Goal: Task Accomplishment & Management: Complete application form

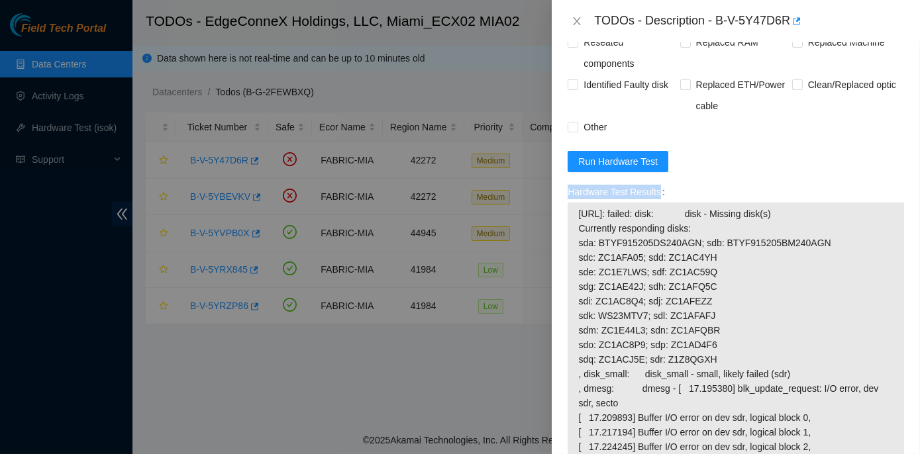
scroll to position [1083, 0]
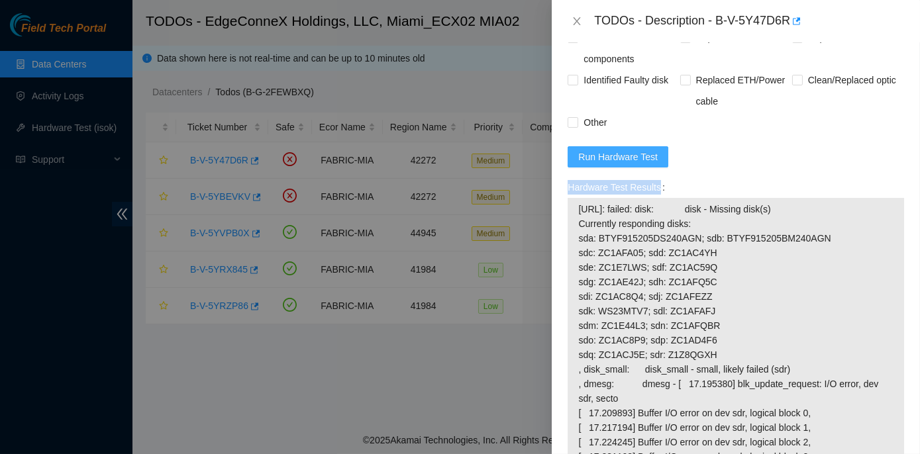
click at [613, 164] on span "Run Hardware Test" at bounding box center [617, 157] width 79 height 15
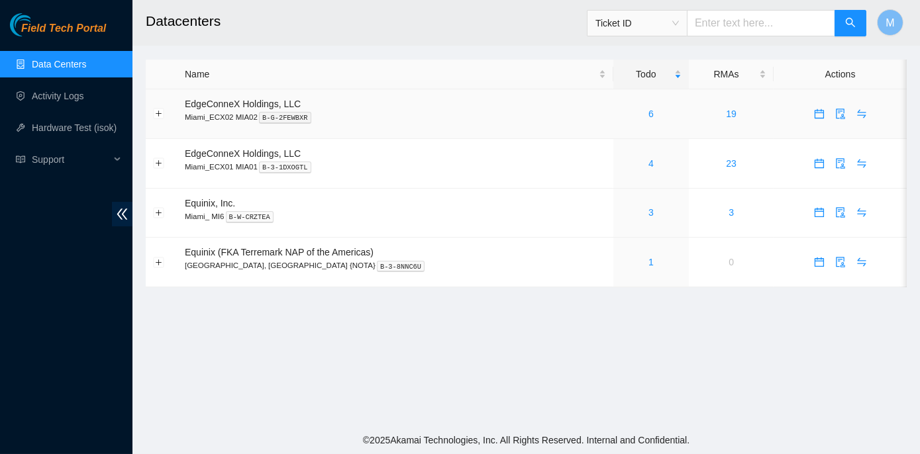
click at [621, 116] on div "6" at bounding box center [652, 114] width 62 height 15
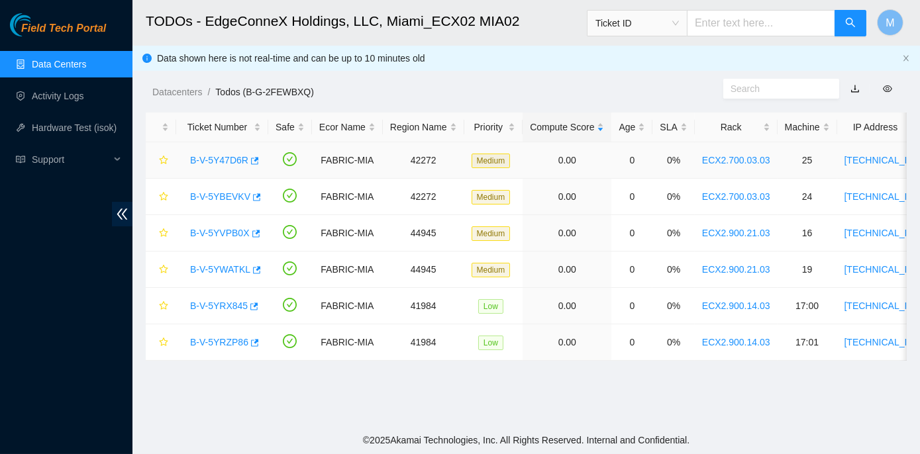
click at [223, 159] on link "B-V-5Y47D6R" at bounding box center [219, 160] width 58 height 11
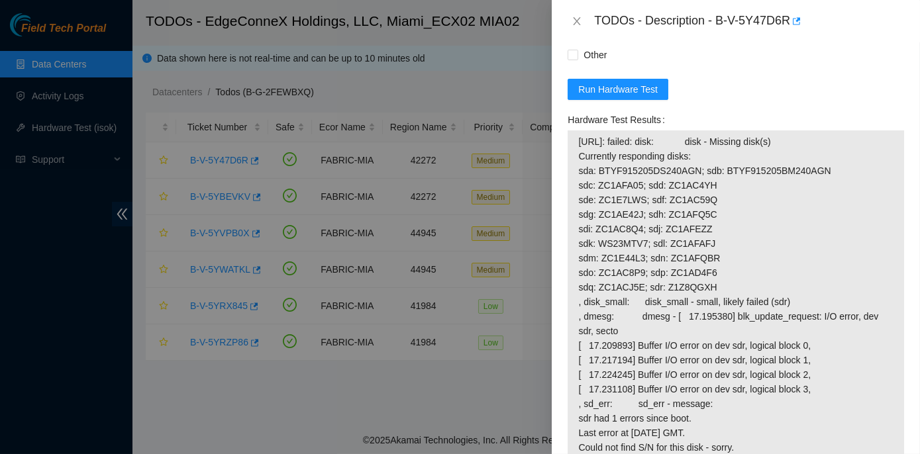
scroll to position [1264, 0]
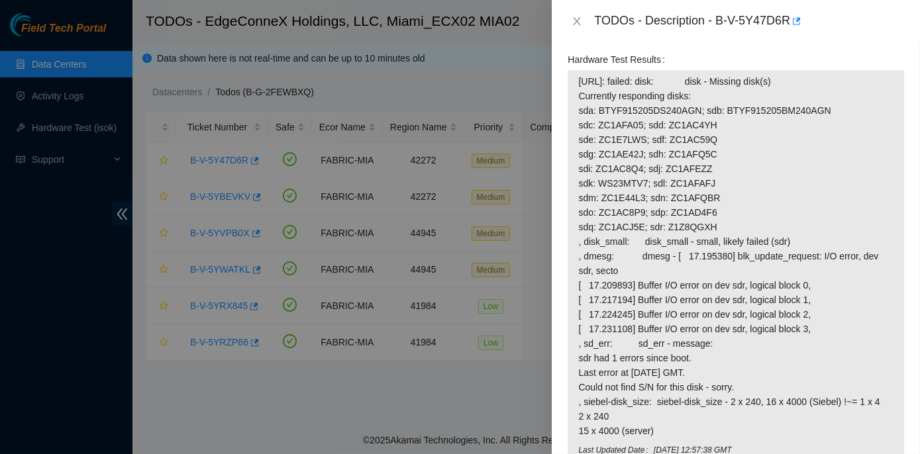
click at [609, 36] on span "Run Hardware Test" at bounding box center [617, 29] width 79 height 15
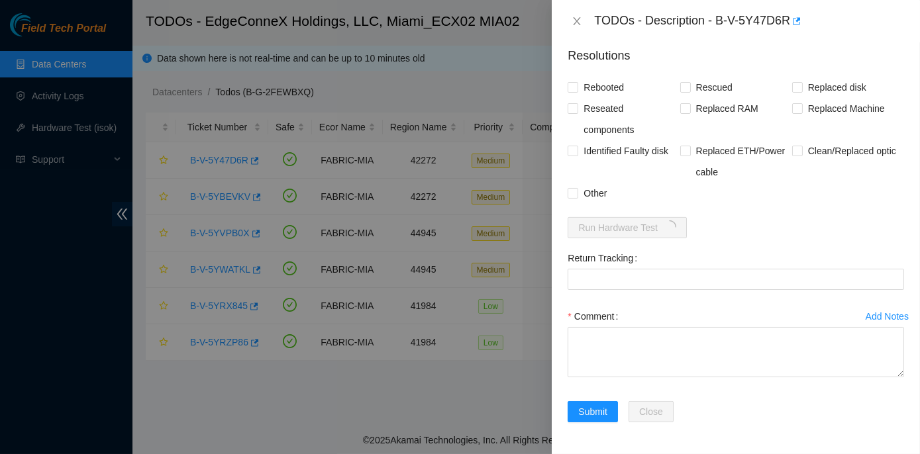
scroll to position [1121, 0]
click at [259, 383] on div at bounding box center [460, 227] width 920 height 454
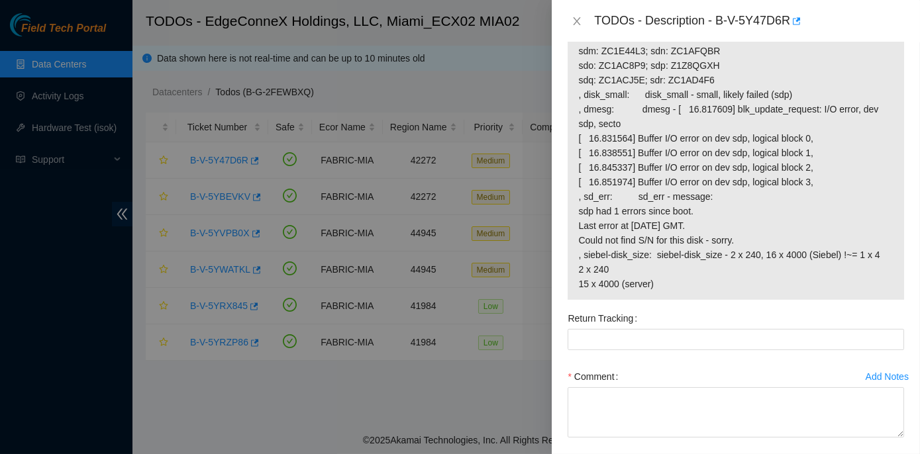
scroll to position [1527, 0]
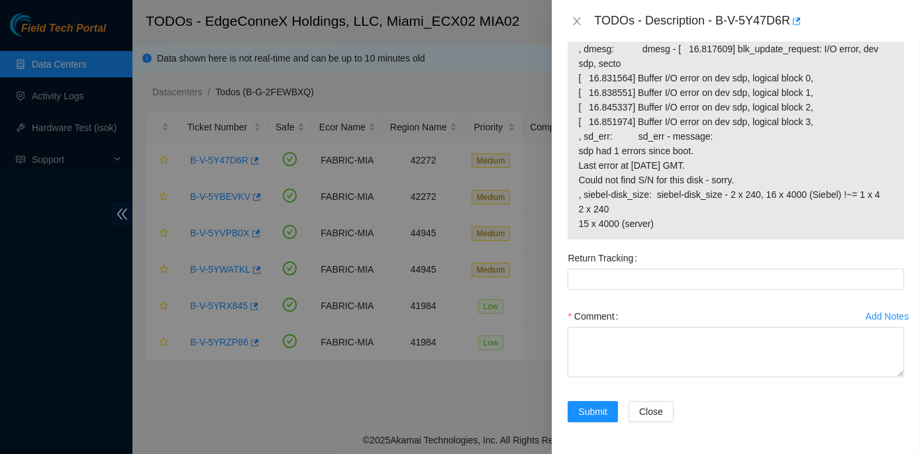
drag, startPoint x: 562, startPoint y: 174, endPoint x: 748, endPoint y: 246, distance: 199.4
click at [748, 246] on div "Hardware Test Results" at bounding box center [735, 45] width 347 height 406
copy label "Hardware Test Results"
click at [576, 19] on icon "close" at bounding box center [576, 21] width 11 height 11
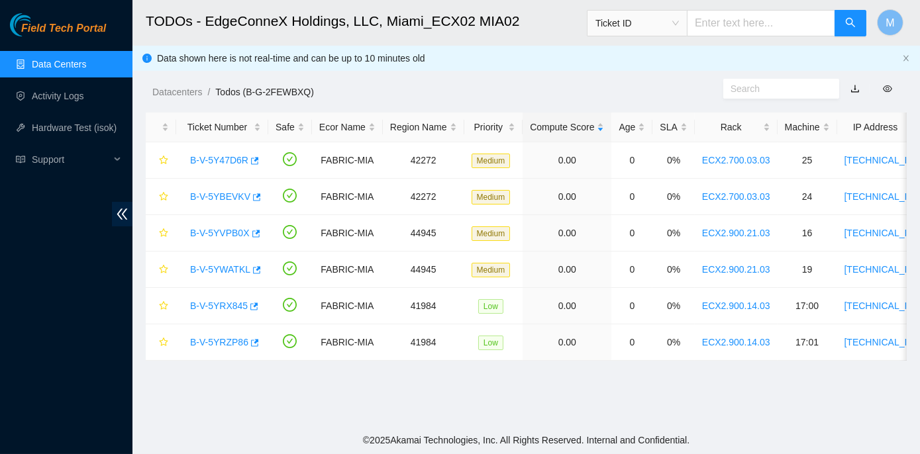
scroll to position [369, 0]
click at [218, 270] on link "B-V-5YWATKL" at bounding box center [220, 269] width 60 height 11
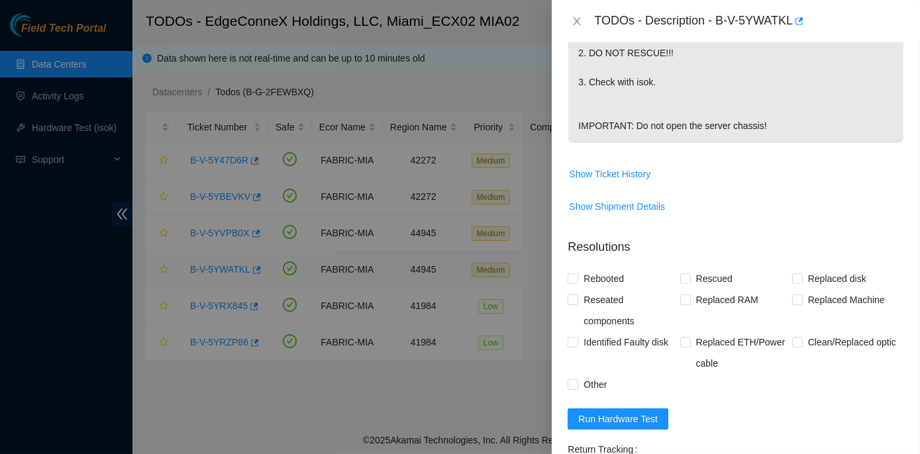
scroll to position [587, 0]
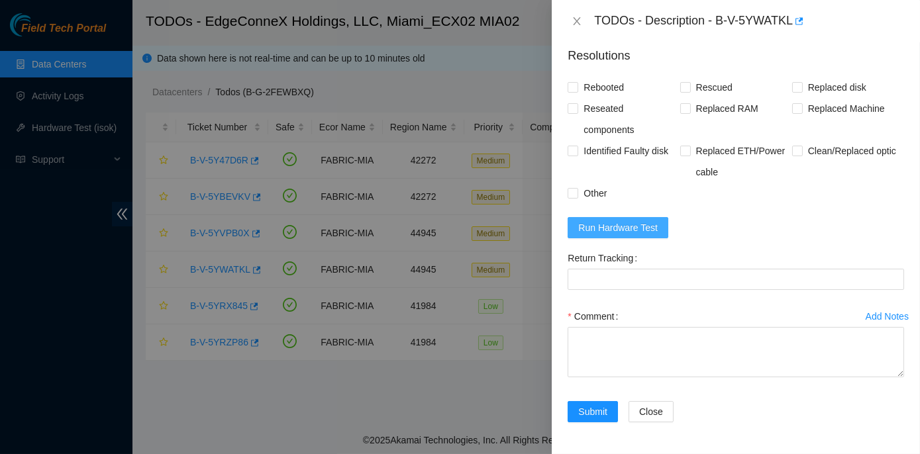
click at [591, 228] on span "Run Hardware Test" at bounding box center [617, 228] width 79 height 15
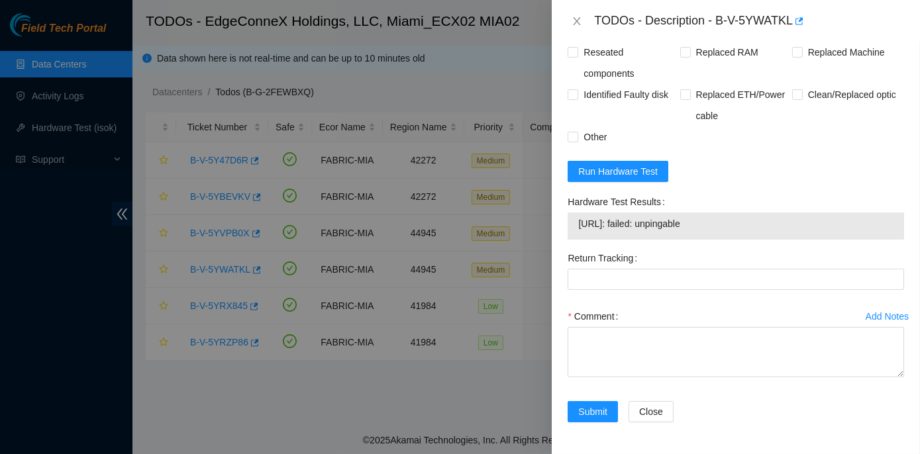
scroll to position [644, 0]
drag, startPoint x: 566, startPoint y: 202, endPoint x: 715, endPoint y: 226, distance: 150.9
click at [715, 226] on div "Hardware Test Results 23.217.59.214: failed: unpingable" at bounding box center [735, 219] width 347 height 56
copy div "Hardware Test Results 23.217.59.214: failed: unpingable"
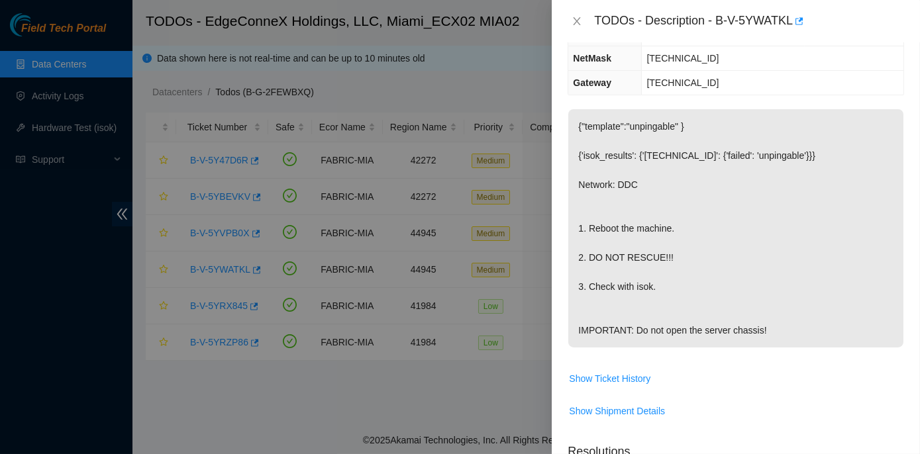
scroll to position [162, 0]
click at [578, 228] on p "{"template":"unpingable" } {'isok_results': {'[TECHNICAL_ID]': {'failed': 'unpi…" at bounding box center [735, 230] width 335 height 238
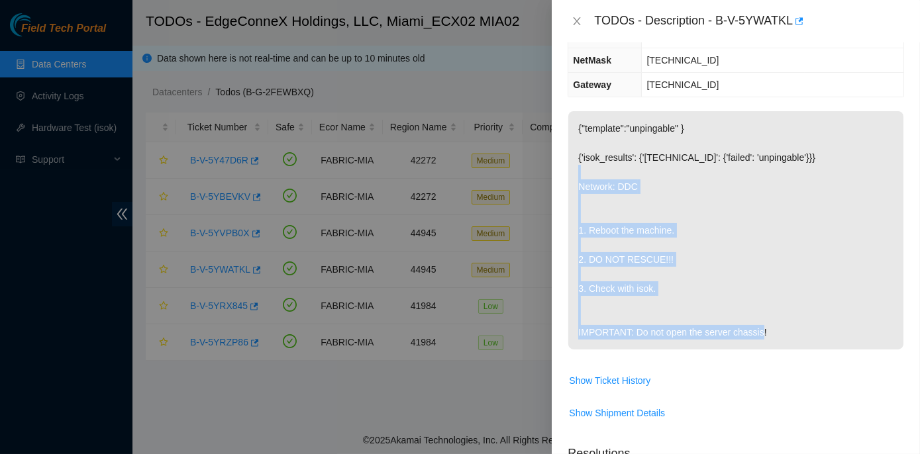
drag, startPoint x: 578, startPoint y: 185, endPoint x: 767, endPoint y: 326, distance: 235.6
click at [767, 326] on p "{"template":"unpingable" } {'isok_results': {'[TECHNICAL_ID]': {'failed': 'unpi…" at bounding box center [735, 230] width 335 height 238
copy p "Network: DDC 1. Reboot the machine. 2. DO NOT RESCUE!!! 3. Check with isok. IMP…"
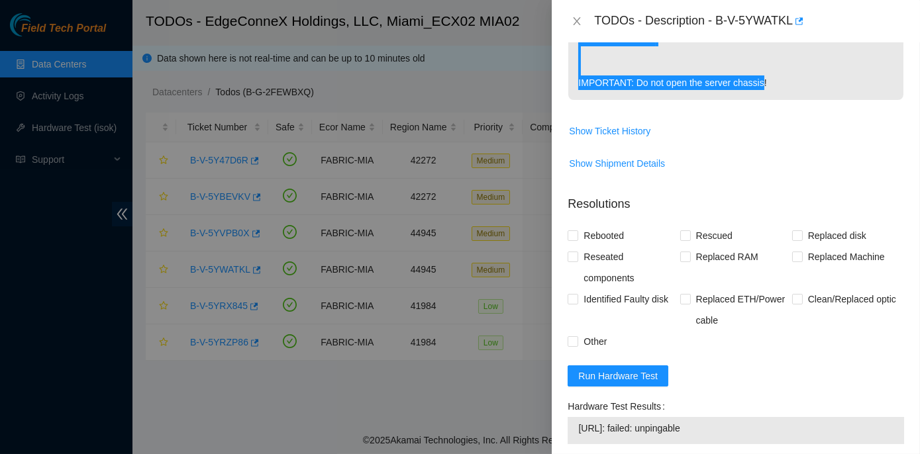
scroll to position [542, 0]
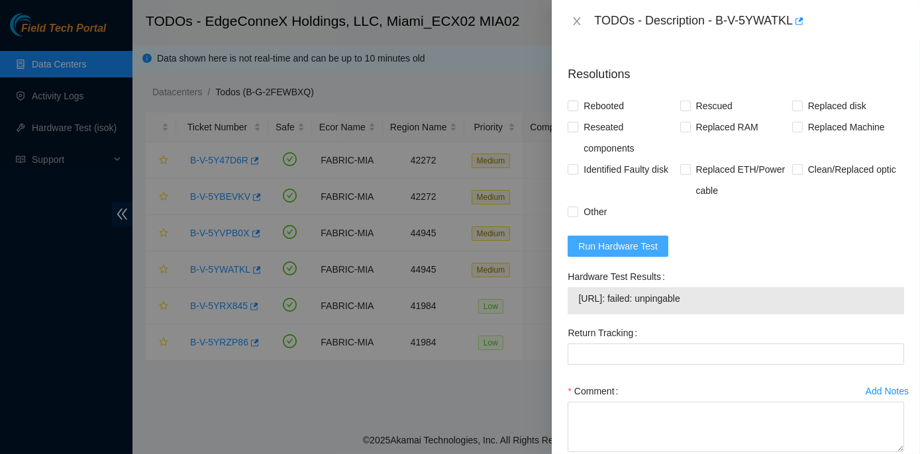
click at [615, 254] on span "Run Hardware Test" at bounding box center [617, 246] width 79 height 15
drag, startPoint x: 689, startPoint y: 328, endPoint x: 564, endPoint y: 302, distance: 127.9
click at [564, 302] on div "Hardware Test Results 23.217.59.214: passed: ok" at bounding box center [735, 294] width 347 height 56
copy div "Hardware Test Results 23.217.59.214: passed: ok"
click at [575, 110] on input "Rebooted" at bounding box center [572, 105] width 9 height 9
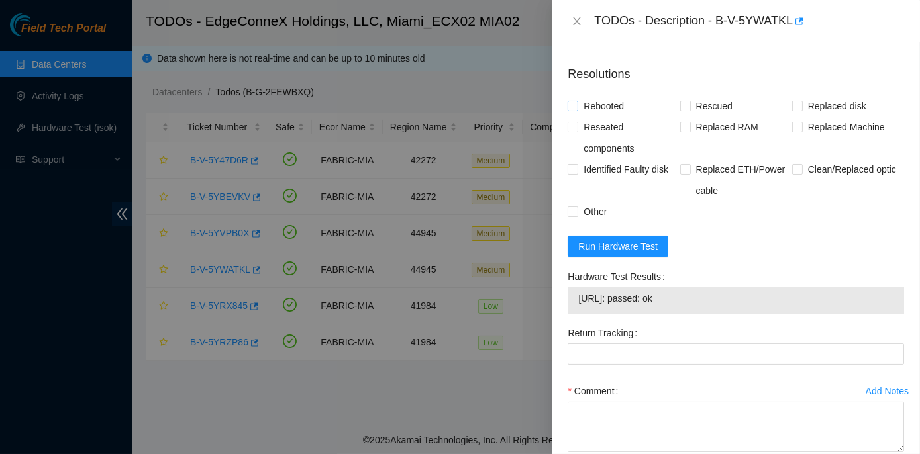
checkbox input "true"
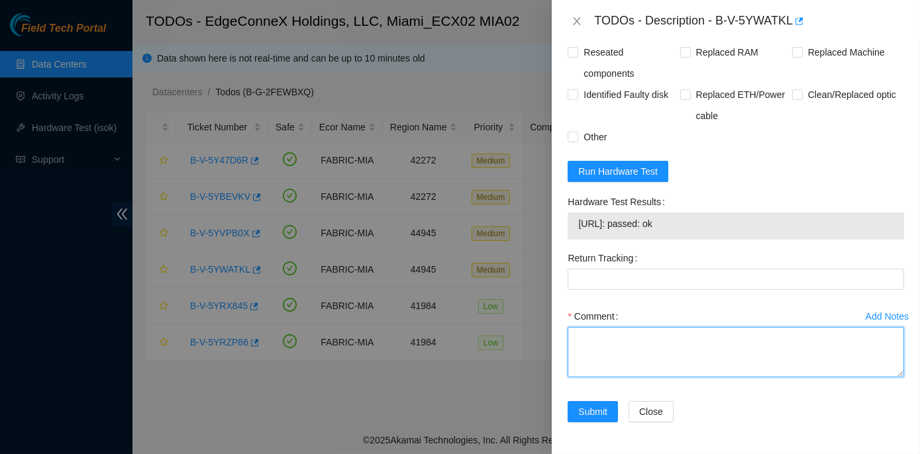
click at [600, 337] on textarea "Comment" at bounding box center [736, 352] width 336 height 50
paste textarea "Rack No: ECX2.900.21.03 Machine No: 19 IP: 23.217.59.214 Serial No: CT-4220105-…"
type textarea "Rack No: ECX2.900.21.03 Machine No: 19 IP: 23.217.59.214 Serial No: CT-4220105-…"
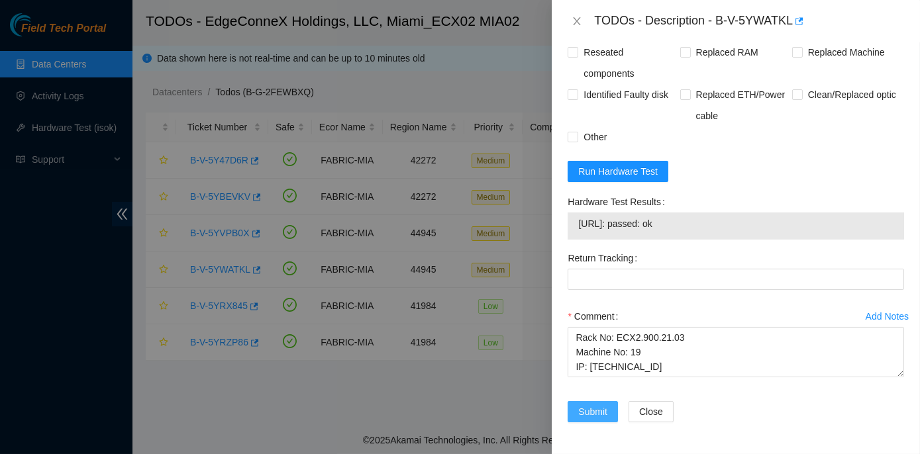
click at [595, 419] on span "Submit" at bounding box center [592, 412] width 29 height 15
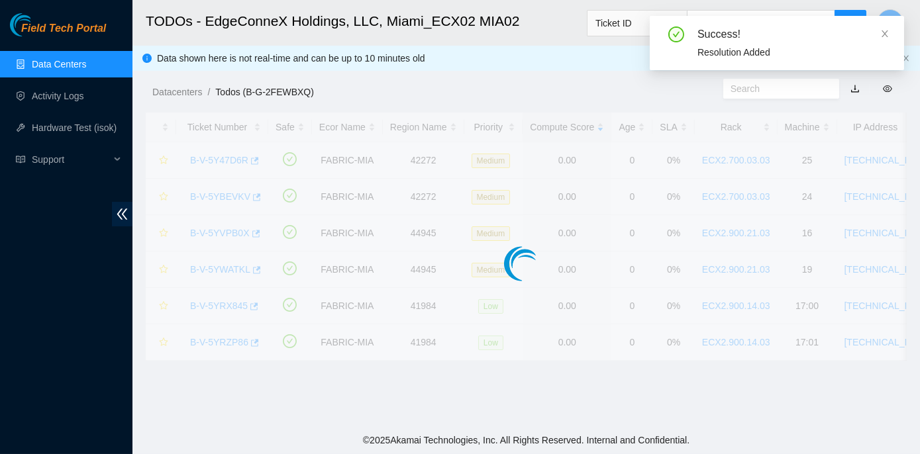
scroll to position [369, 0]
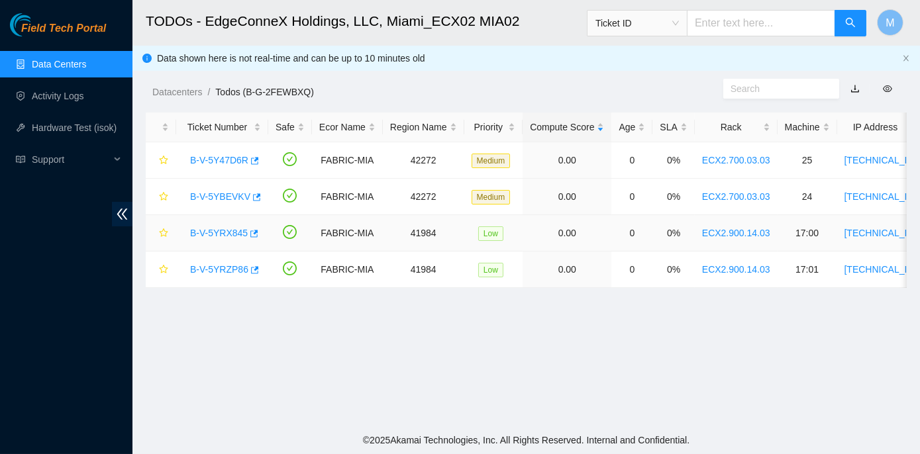
click at [215, 232] on link "B-V-5YRX845" at bounding box center [219, 233] width 58 height 11
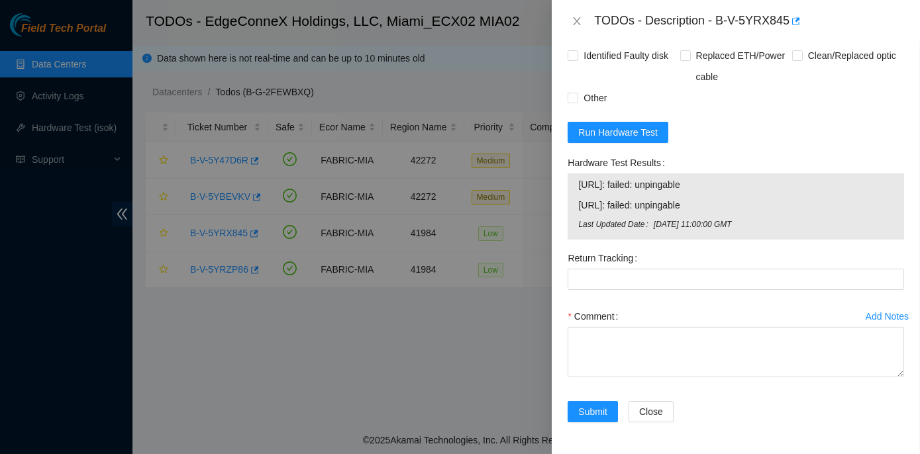
scroll to position [526, 0]
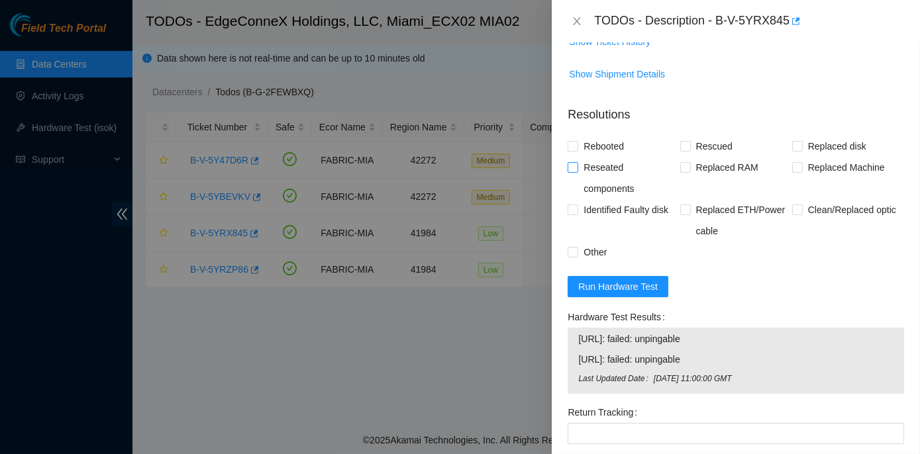
click at [574, 172] on input "Reseated components" at bounding box center [572, 166] width 9 height 9
checkbox input "true"
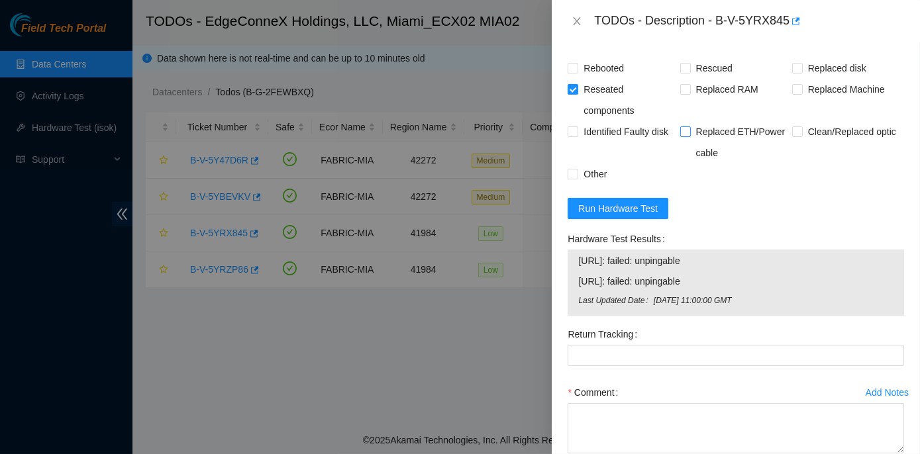
scroll to position [707, 0]
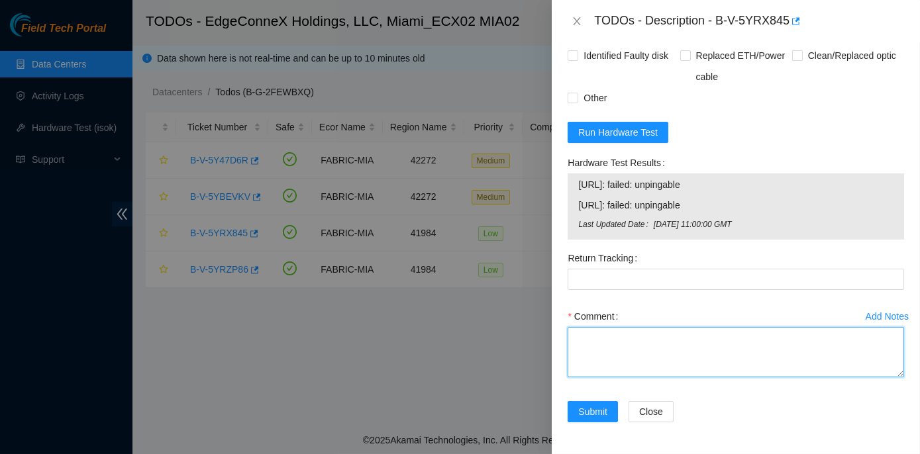
click at [604, 346] on textarea "Comment" at bounding box center [736, 352] width 336 height 50
paste textarea "Rack No: ECX2.900.14.03 Machine No: 17:00 IP: 23.218.255.36 Serial No: MX-2049-…"
type textarea "Rack No: ECX2.900.14.03 Machine No: 17:00 IP: 23.218.255.36 Serial No: MX-2049-…"
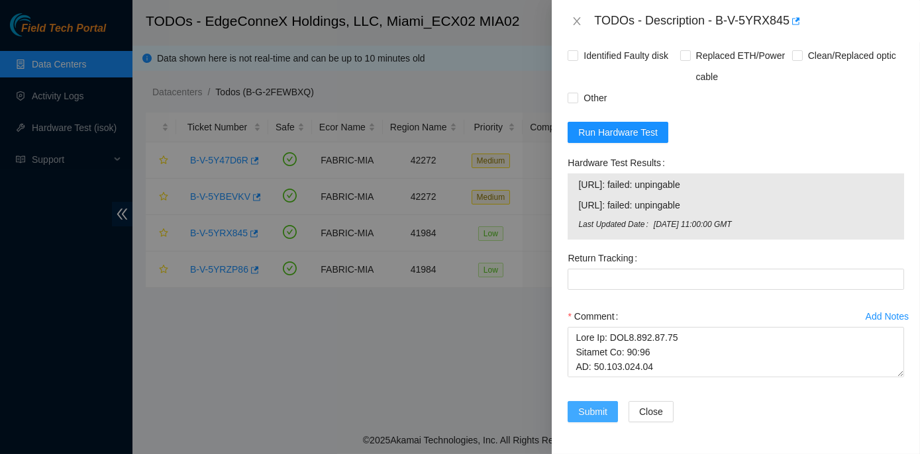
click at [582, 414] on span "Submit" at bounding box center [592, 412] width 29 height 15
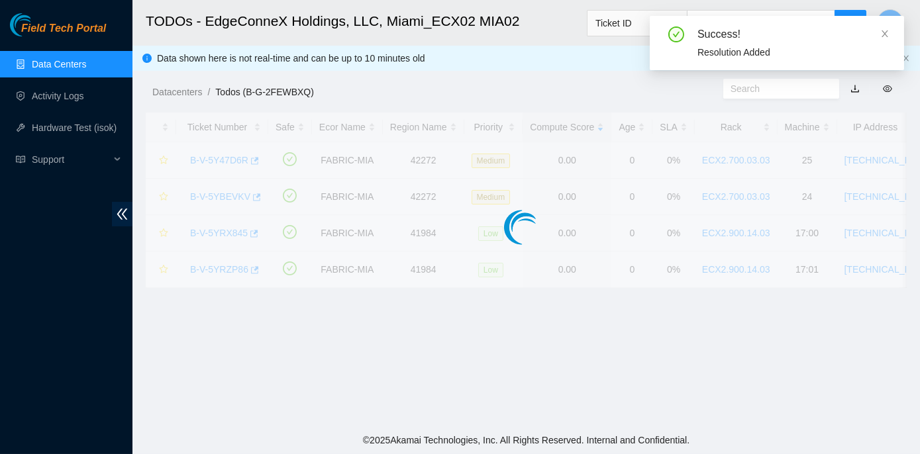
scroll to position [369, 0]
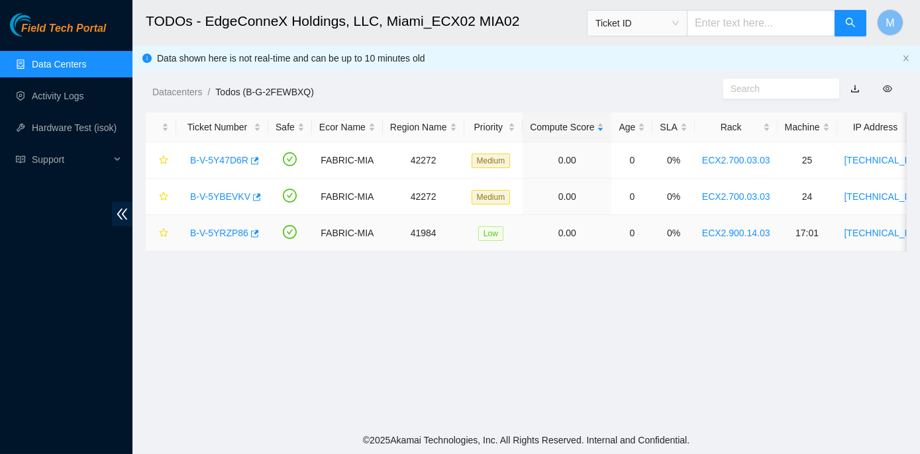
click at [213, 232] on link "B-V-5YRZP86" at bounding box center [219, 233] width 58 height 11
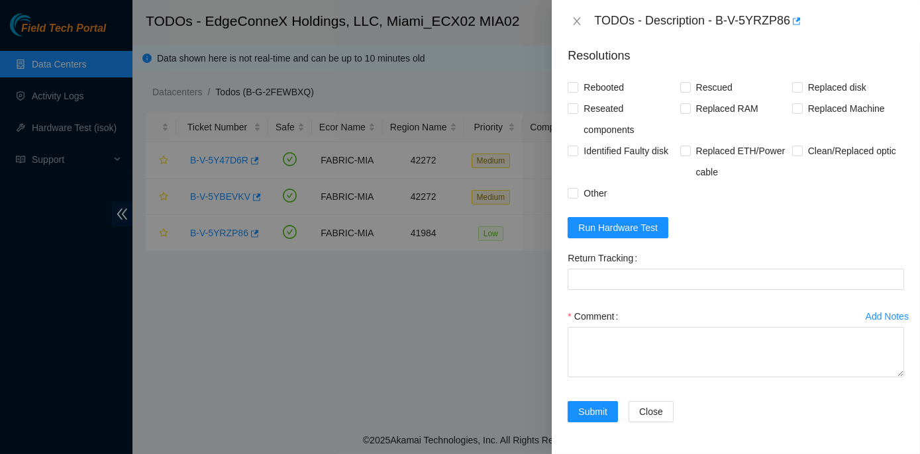
scroll to position [707, 0]
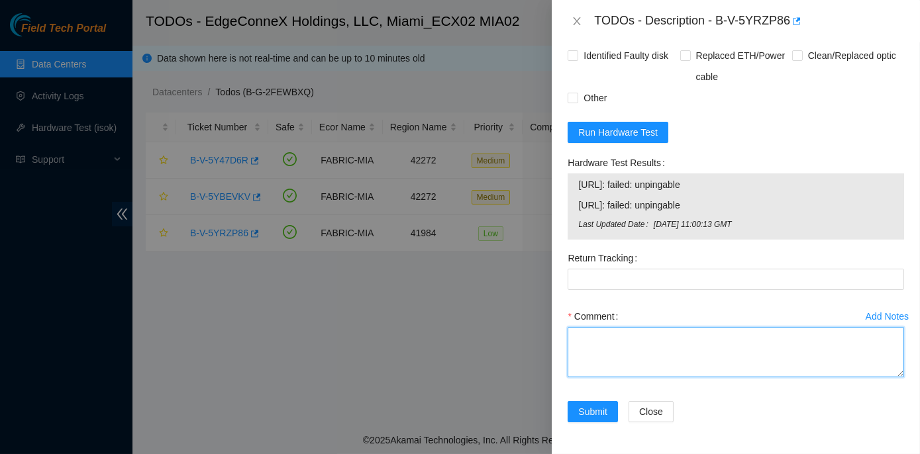
click at [579, 340] on textarea "Comment" at bounding box center [736, 352] width 336 height 50
paste textarea "Rack No: ECX2.900.14.03 Machine No: 17:01 IP: 23.218.255.36 Serial No: MX-2049-…"
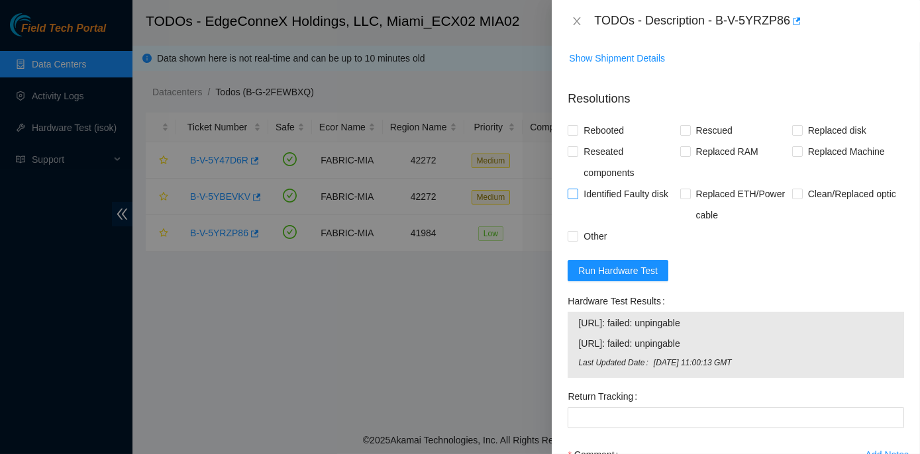
scroll to position [526, 0]
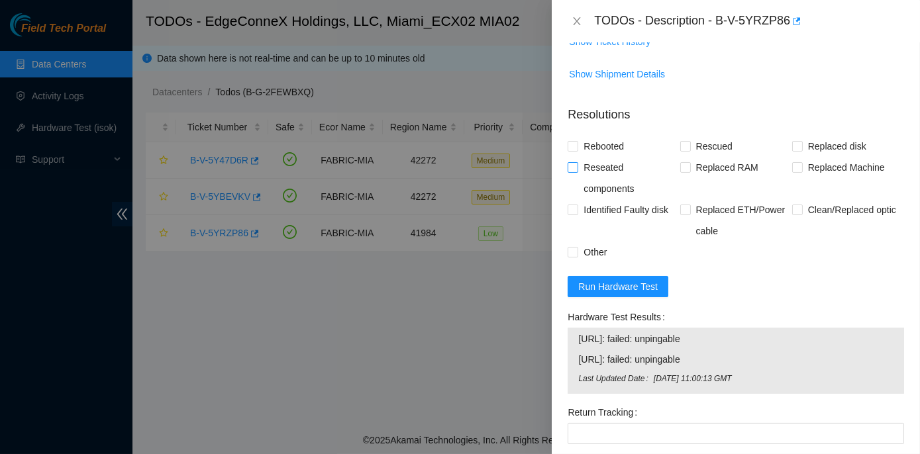
type textarea "Rack No: ECX2.900.14.03 Machine No: 17:01 IP: 23.218.255.36 Serial No: MX-2049-…"
click at [573, 172] on input "Reseated components" at bounding box center [572, 166] width 9 height 9
checkbox input "true"
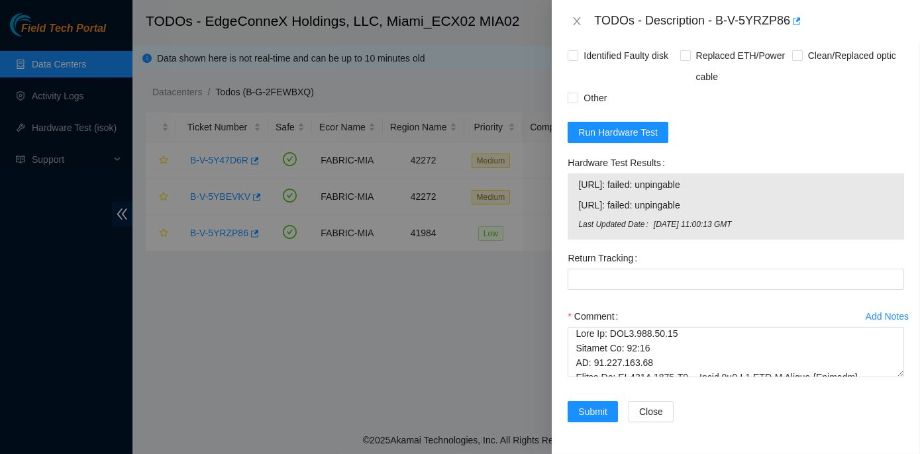
scroll to position [707, 0]
click at [601, 413] on span "Submit" at bounding box center [592, 412] width 29 height 15
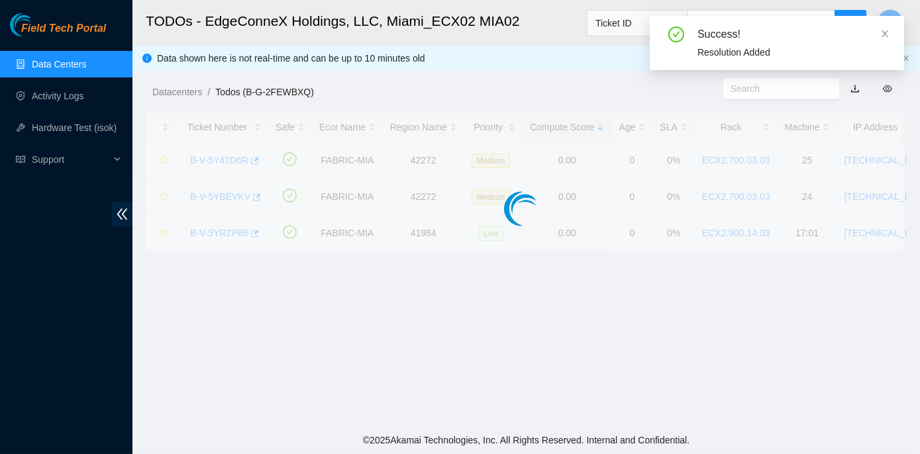
scroll to position [369, 0]
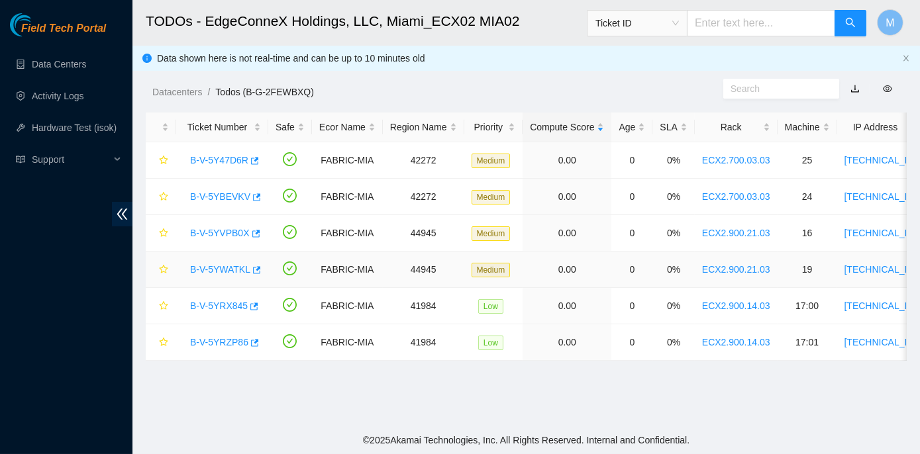
click at [218, 266] on link "B-V-5YWATKL" at bounding box center [220, 269] width 60 height 11
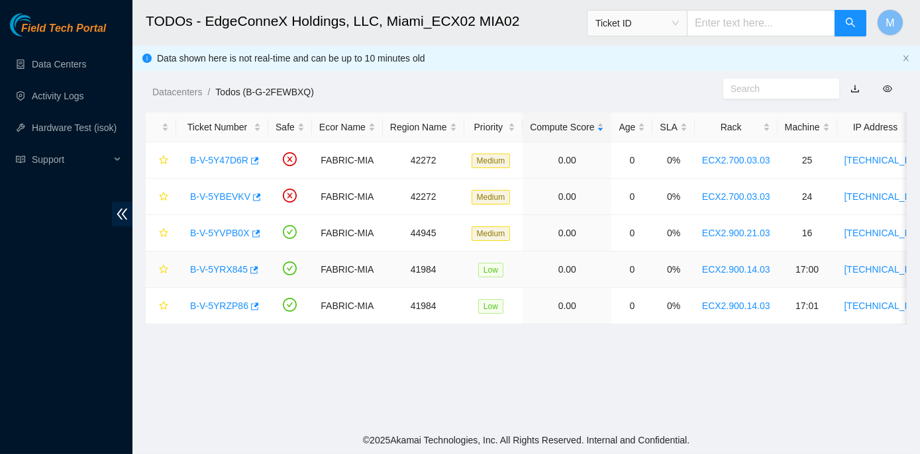
scroll to position [224, 0]
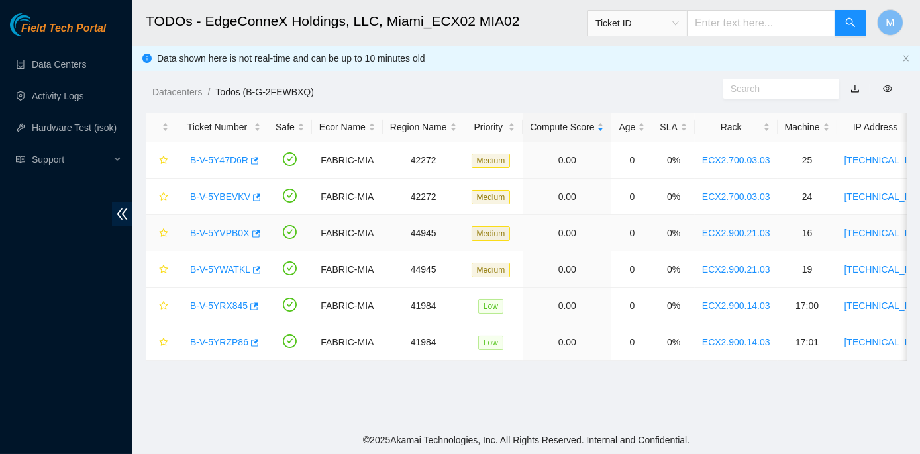
click at [209, 232] on link "B-V-5YVPB0X" at bounding box center [220, 233] width 60 height 11
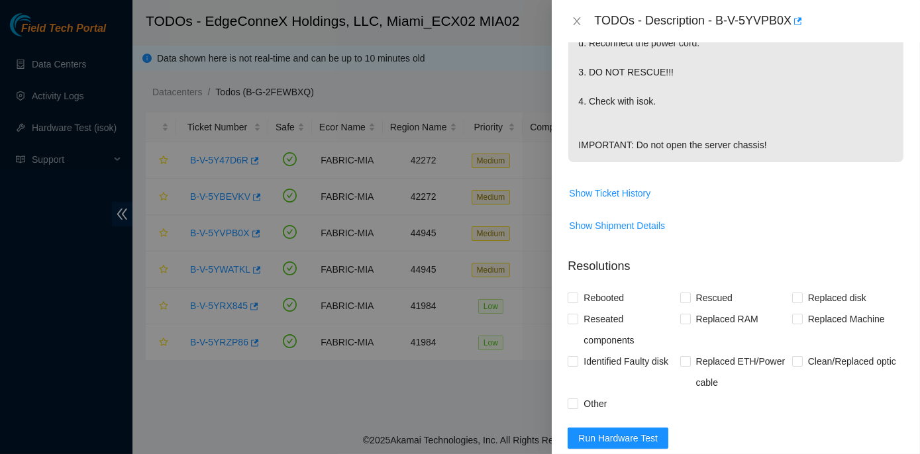
scroll to position [903, 0]
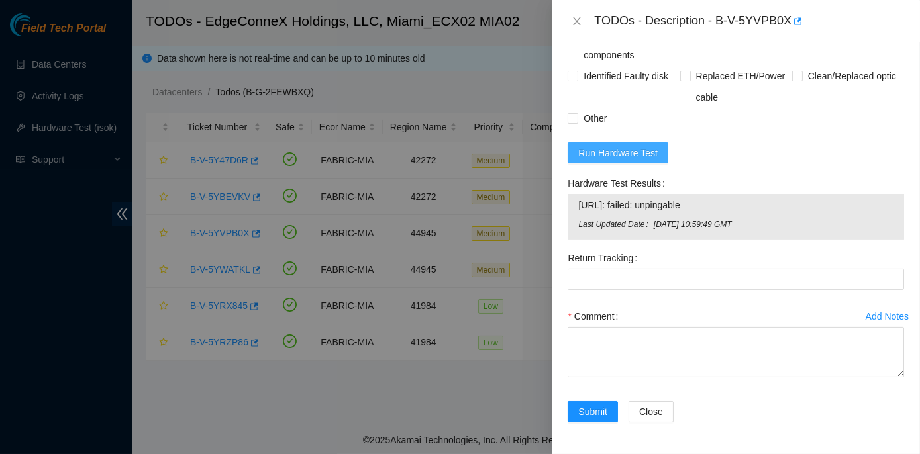
click at [608, 160] on span "Run Hardware Test" at bounding box center [617, 153] width 79 height 15
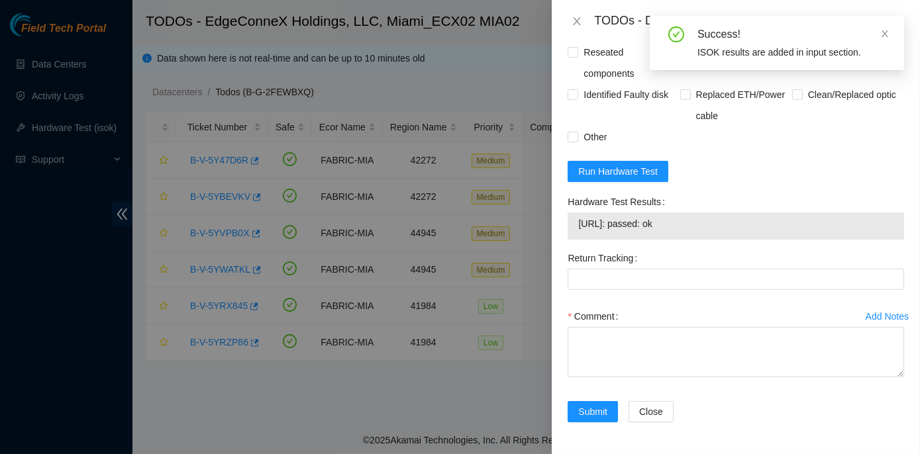
drag, startPoint x: 565, startPoint y: 203, endPoint x: 687, endPoint y: 232, distance: 125.4
click at [687, 232] on div "Hardware Test Results 23.217.59.211: passed: ok" at bounding box center [735, 219] width 347 height 56
copy div "Hardware Test Results 23.217.59.211: passed: ok"
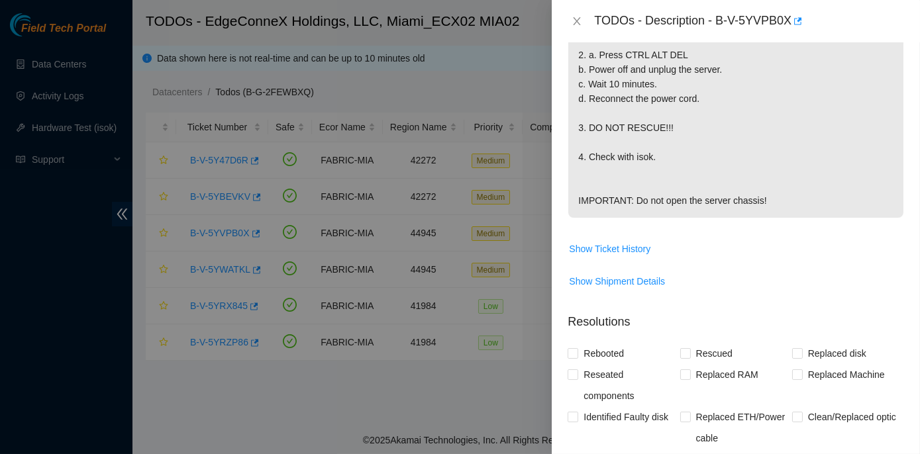
scroll to position [842, 0]
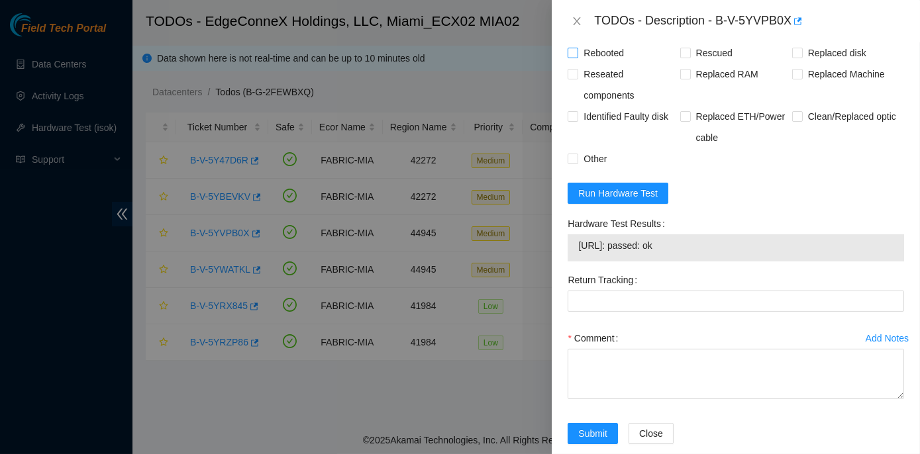
click at [574, 57] on input "Rebooted" at bounding box center [572, 52] width 9 height 9
checkbox input "true"
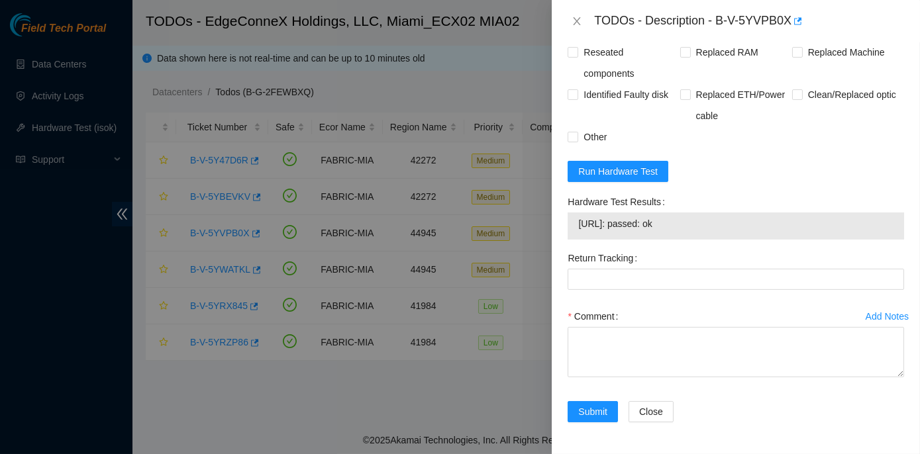
scroll to position [906, 0]
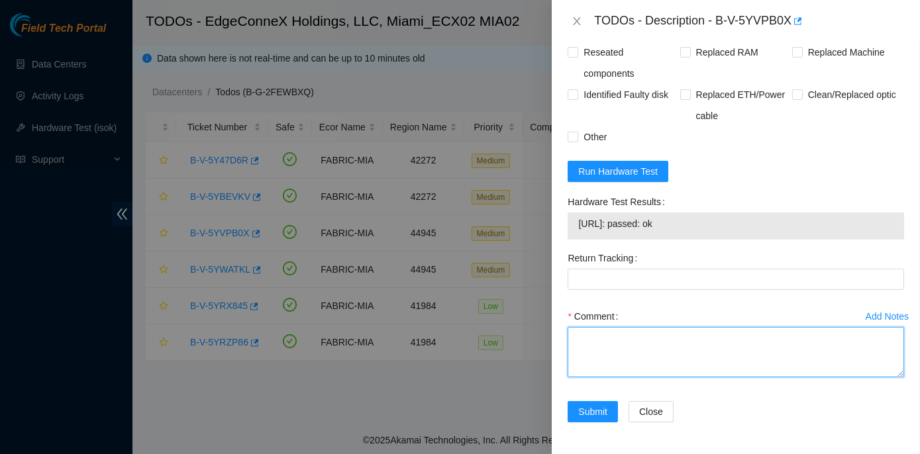
click at [593, 337] on textarea "Comment" at bounding box center [736, 352] width 336 height 50
paste textarea "Rack No: ECX2.900.21.03 Machine No: 16 IP: 23.217.59.211 Serial No: CT-4220105-…"
type textarea "Rack No: ECX2.900.21.03 Machine No: 16 IP: 23.217.59.211 Serial No: CT-4220105-…"
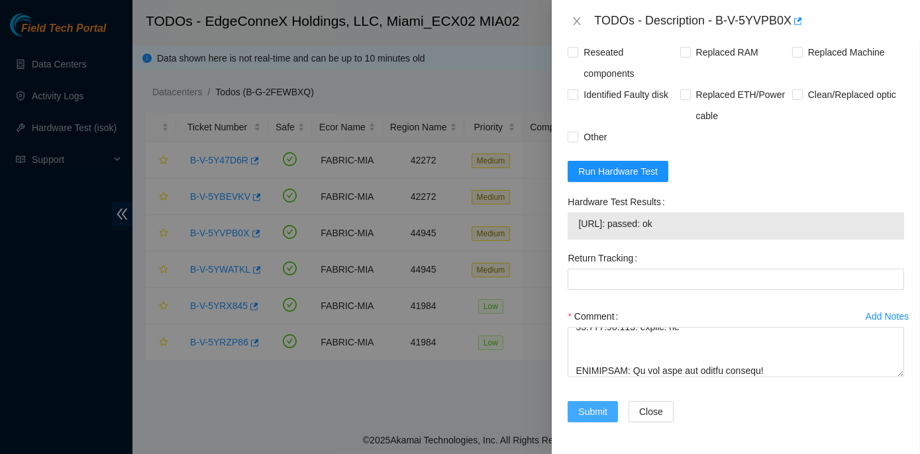
click at [600, 414] on span "Submit" at bounding box center [592, 412] width 29 height 15
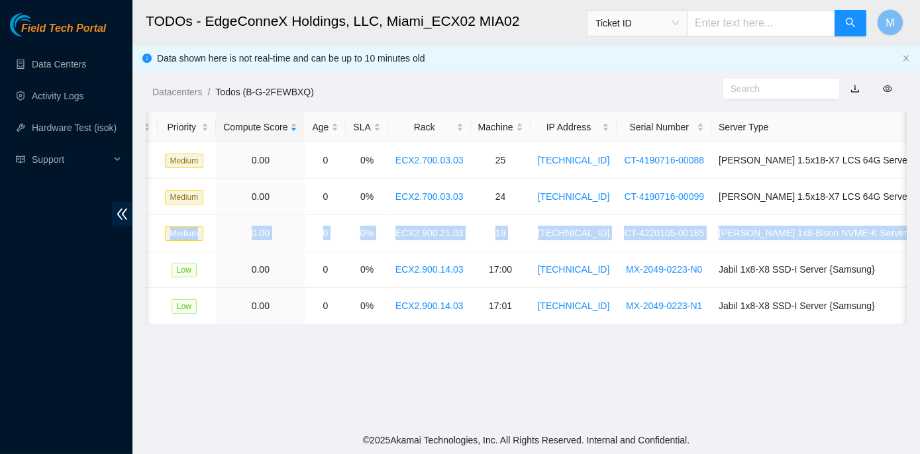
scroll to position [0, 362]
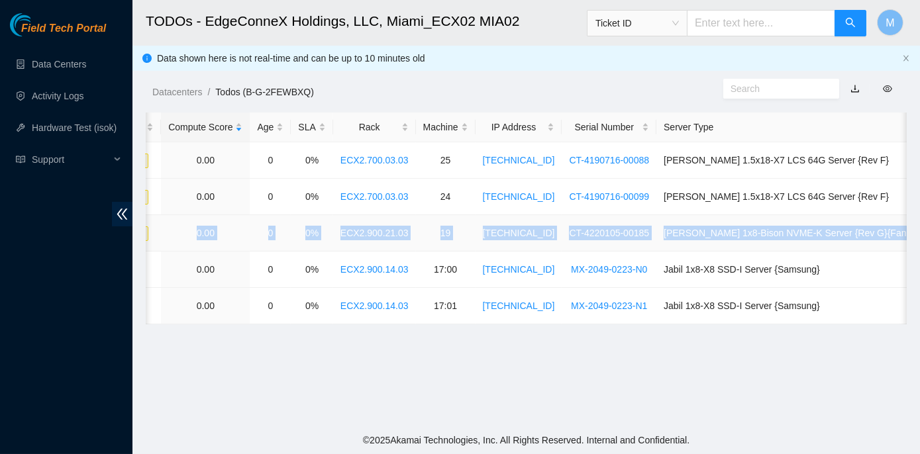
drag, startPoint x: 179, startPoint y: 233, endPoint x: 902, endPoint y: 226, distance: 723.2
click at [902, 226] on tr "B-V-5YWATKL FABRIC-MIA 44945 Medium 0.00 0 0% ECX2.900.21.03 19 23.217.59.214 C…" at bounding box center [393, 233] width 1218 height 36
copy tr "B-V-5YWATKL FABRIC-MIA 44945 Medium 0.00 0 0% ECX2.900.21.03 19 23.217.59.214 C…"
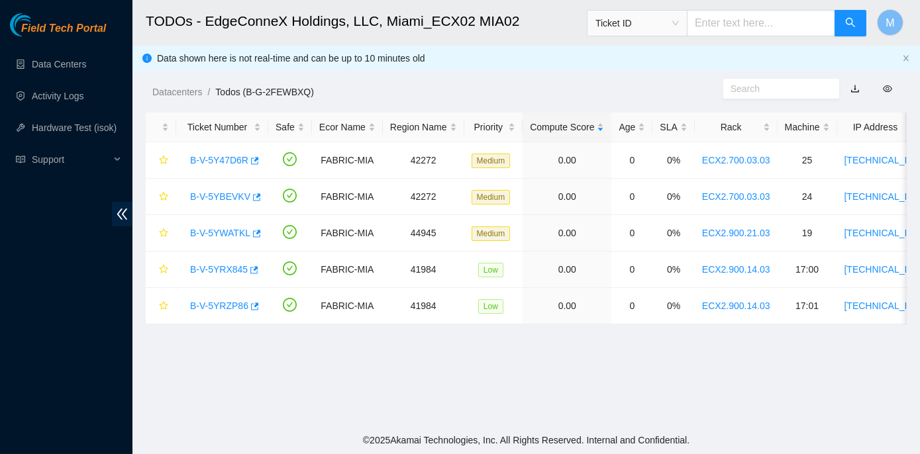
click at [255, 368] on main "TODOs - EdgeConneX Holdings, LLC, Miami_ECX02 MIA02 Ticket ID M Data shown here…" at bounding box center [525, 213] width 787 height 426
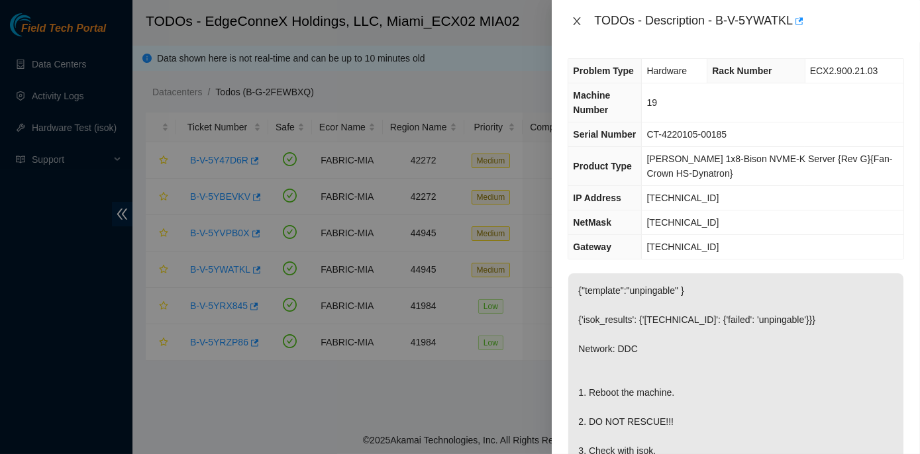
click at [578, 19] on icon "close" at bounding box center [576, 21] width 11 height 11
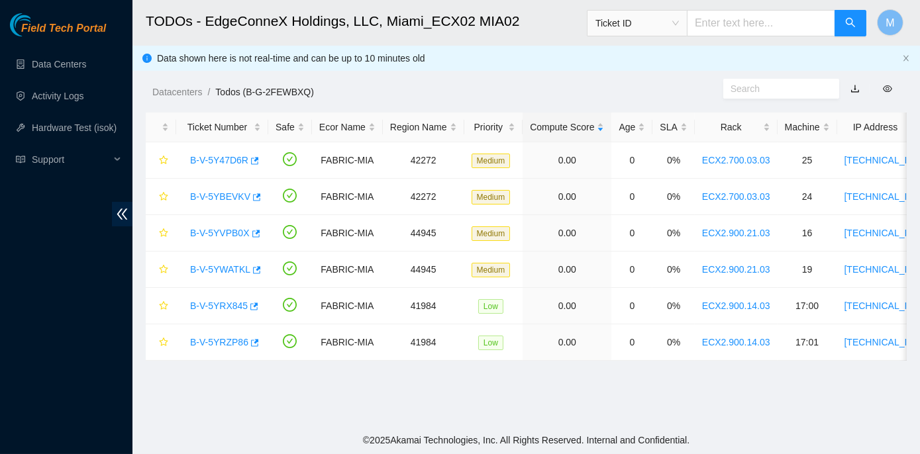
click at [577, 85] on ol "Datacenters / Todos (B-G-2FEWBXQ) /" at bounding box center [437, 92] width 571 height 15
click at [60, 64] on link "Data Centers" at bounding box center [59, 64] width 54 height 11
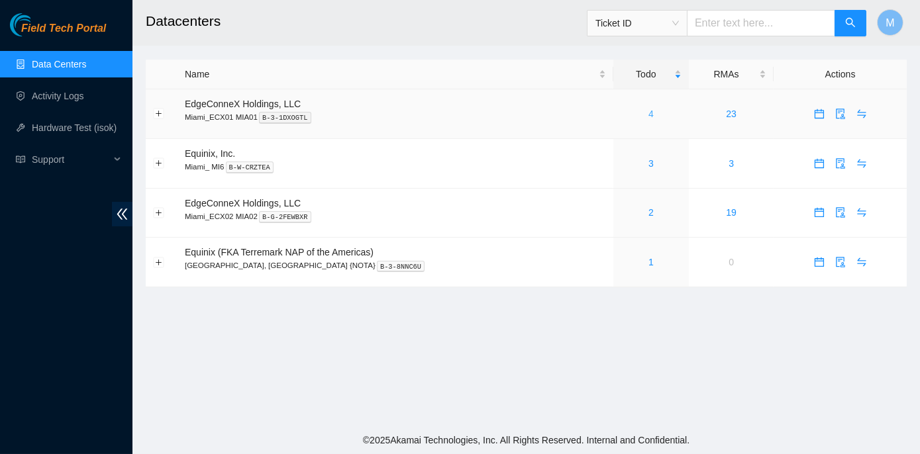
click at [648, 111] on link "4" at bounding box center [650, 114] width 5 height 11
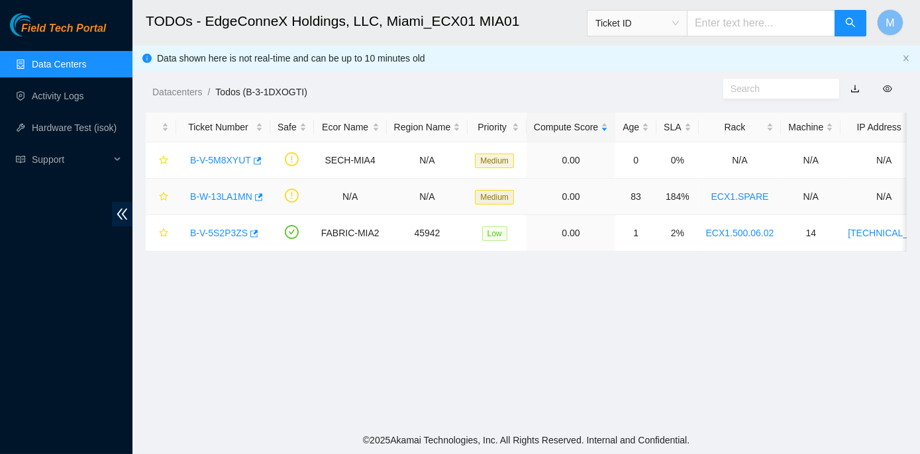
click at [234, 199] on link "B-W-13LA1MN" at bounding box center [221, 196] width 62 height 11
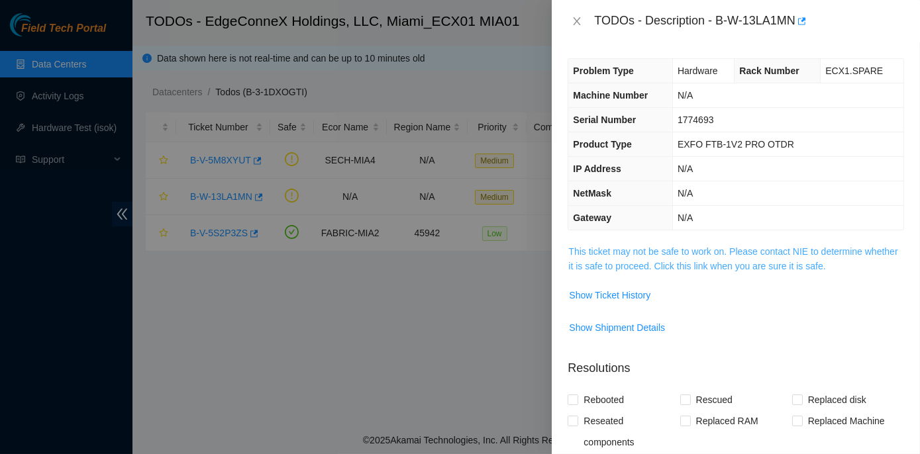
click at [710, 252] on link "This ticket may not be safe to work on. Please contact NIE to determine whether…" at bounding box center [732, 258] width 329 height 25
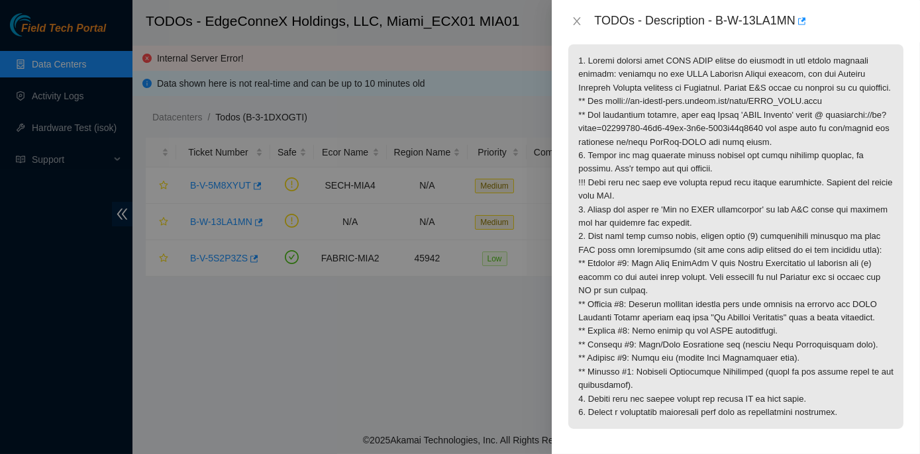
scroll to position [180, 0]
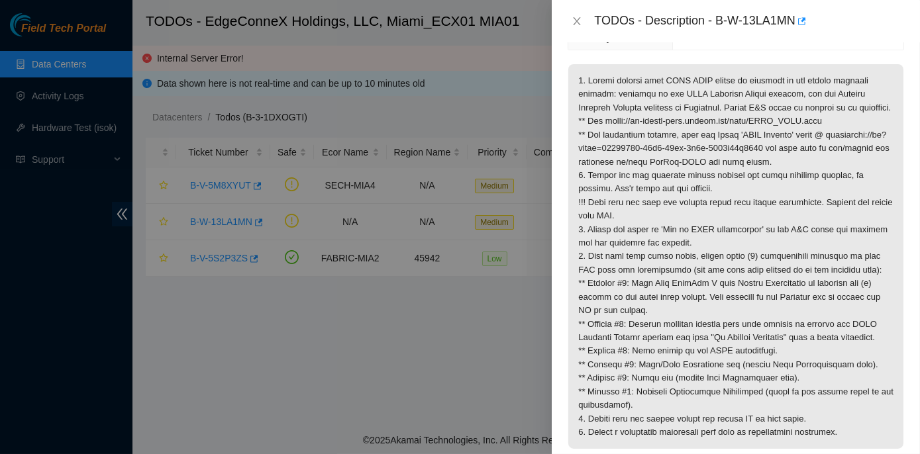
click at [747, 321] on p at bounding box center [735, 256] width 335 height 385
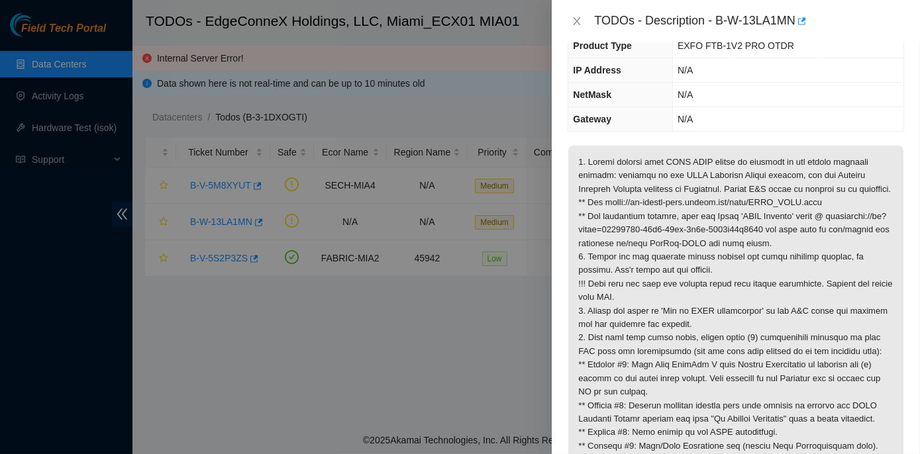
scroll to position [120, 0]
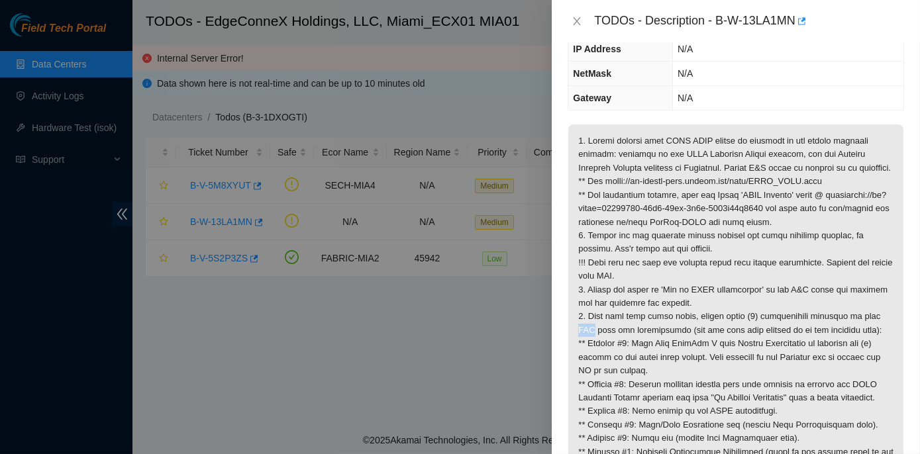
drag, startPoint x: 579, startPoint y: 342, endPoint x: 592, endPoint y: 345, distance: 13.5
click at [592, 345] on p at bounding box center [735, 316] width 335 height 385
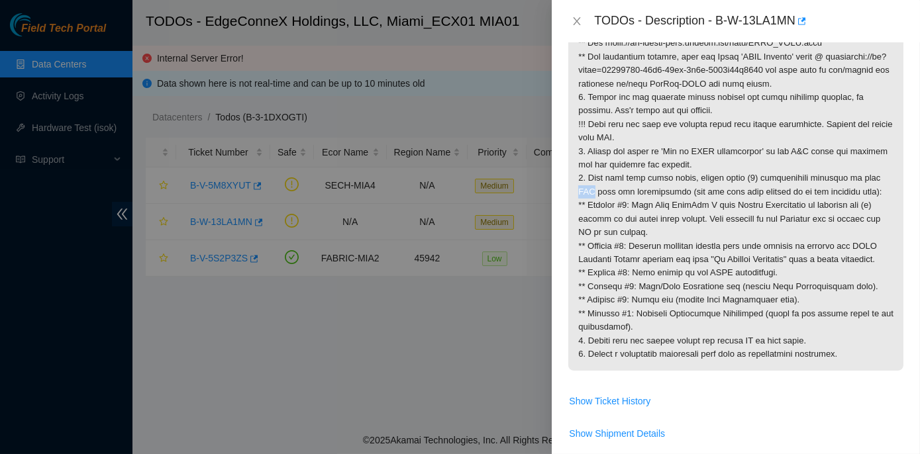
scroll to position [240, 0]
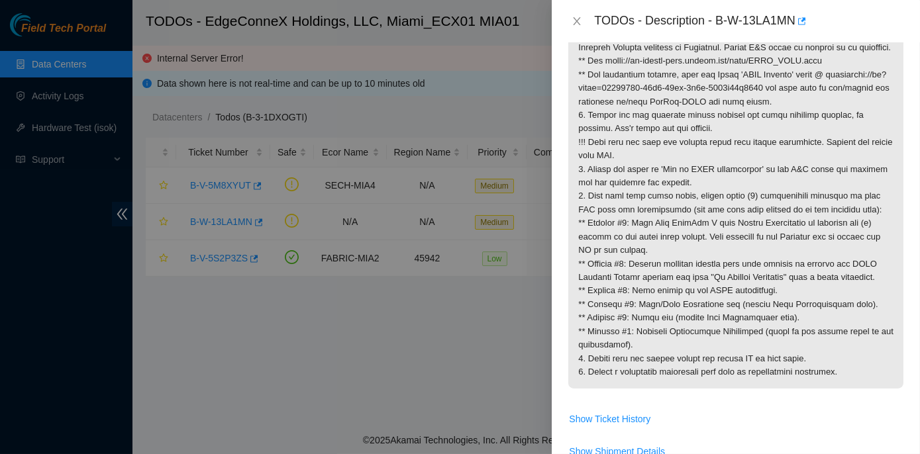
click at [910, 323] on div "Problem Type Hardware Rack Number ECX1.SPARE Machine Number N/A Serial Number 1…" at bounding box center [736, 248] width 368 height 412
click at [909, 382] on div "Problem Type Hardware Rack Number ECX1.SPARE Machine Number N/A Serial Number 1…" at bounding box center [736, 248] width 368 height 412
click at [676, 368] on p at bounding box center [735, 196] width 335 height 385
click at [868, 374] on p at bounding box center [735, 196] width 335 height 385
click at [864, 305] on p at bounding box center [735, 196] width 335 height 385
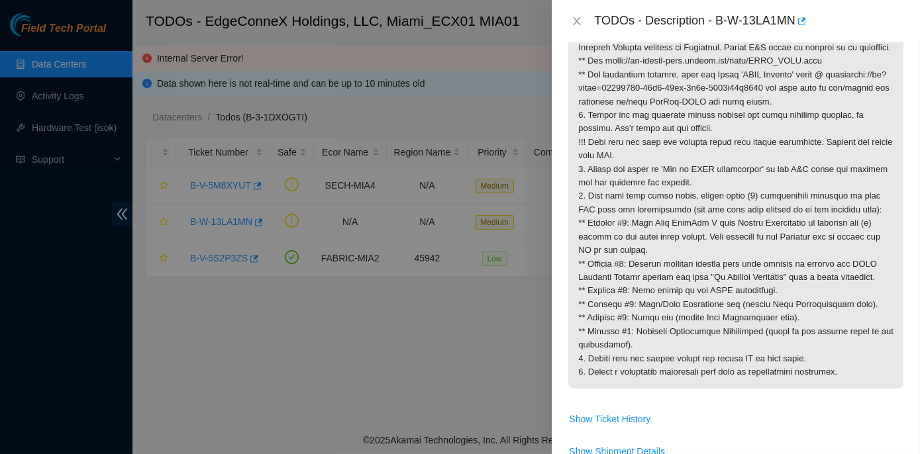
click at [646, 408] on td at bounding box center [736, 205] width 336 height 405
click at [576, 17] on icon "close" at bounding box center [576, 21] width 11 height 11
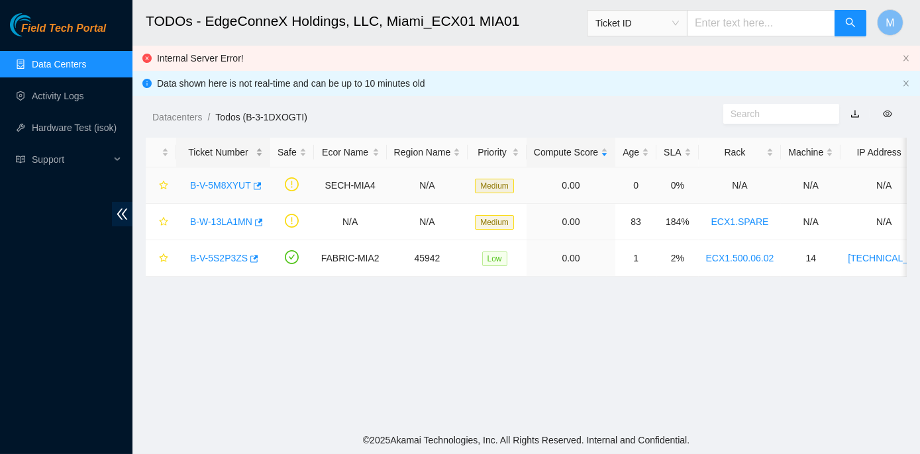
scroll to position [284, 0]
click at [67, 59] on link "Data Centers" at bounding box center [59, 64] width 54 height 11
